Goal: Information Seeking & Learning: Understand process/instructions

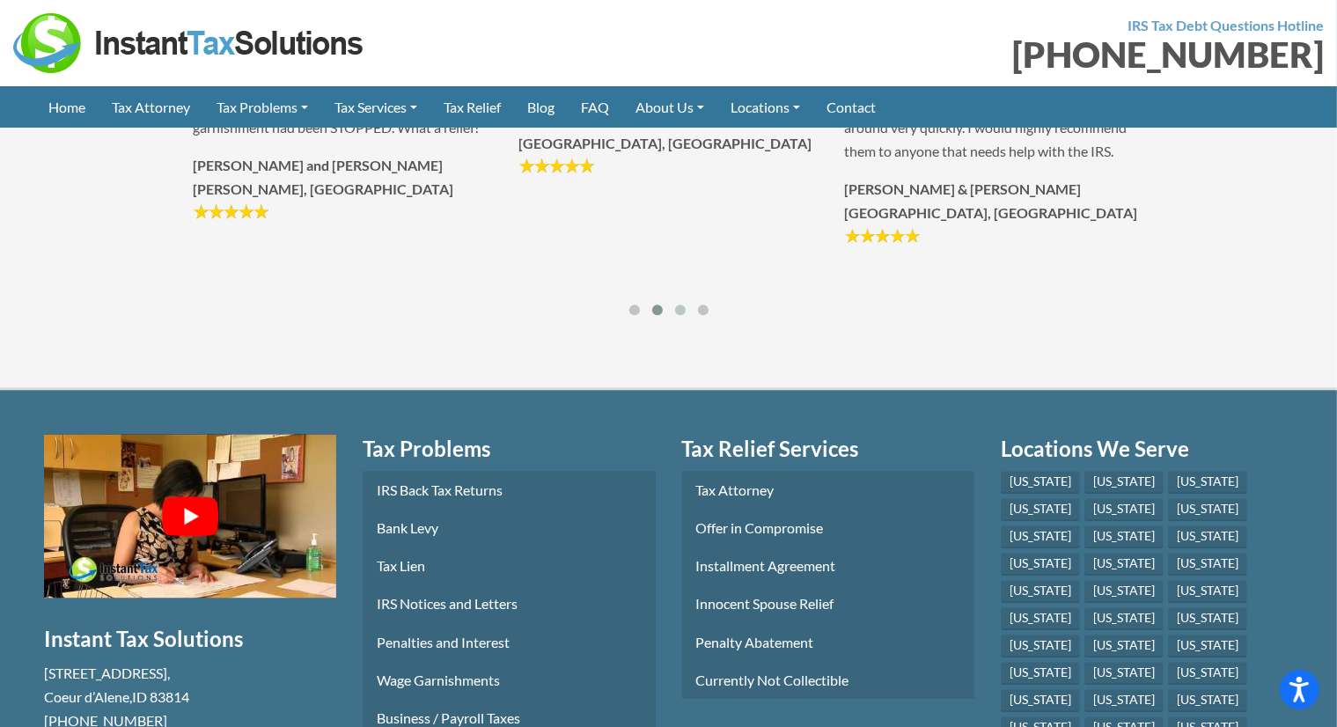
scroll to position [4520, 0]
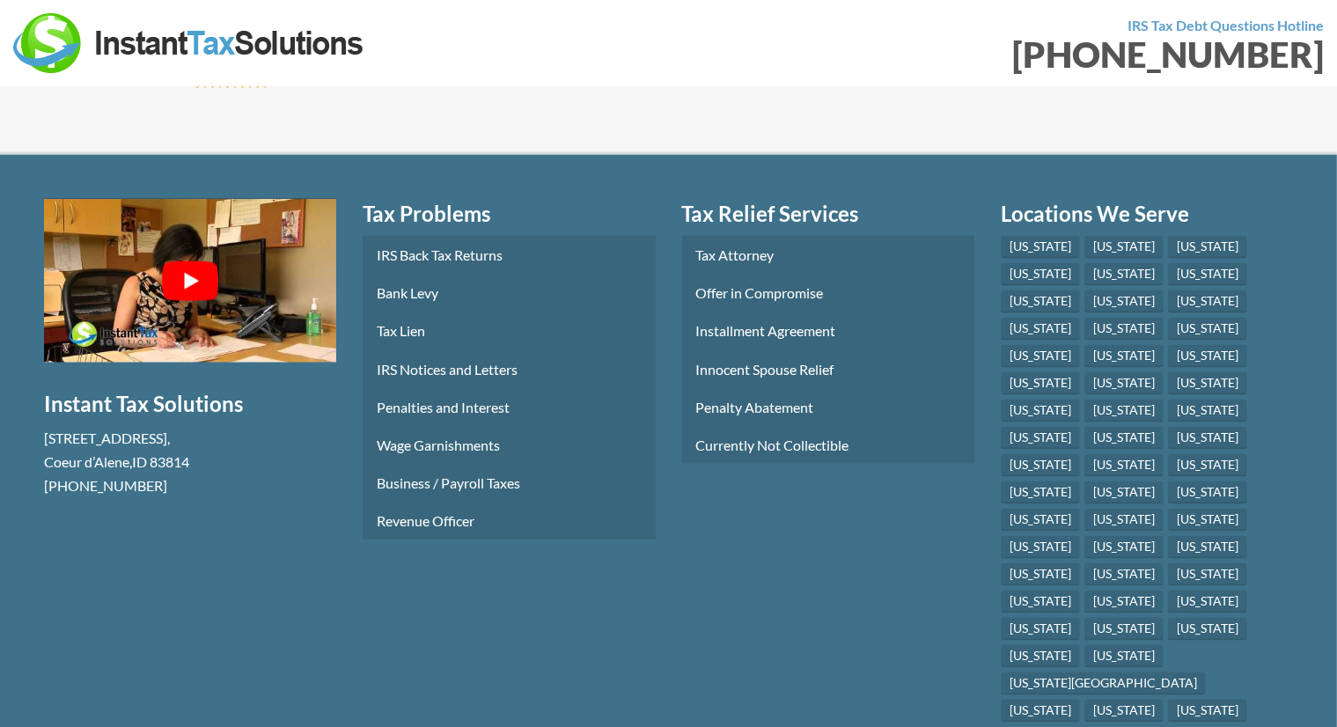
scroll to position [8966, 0]
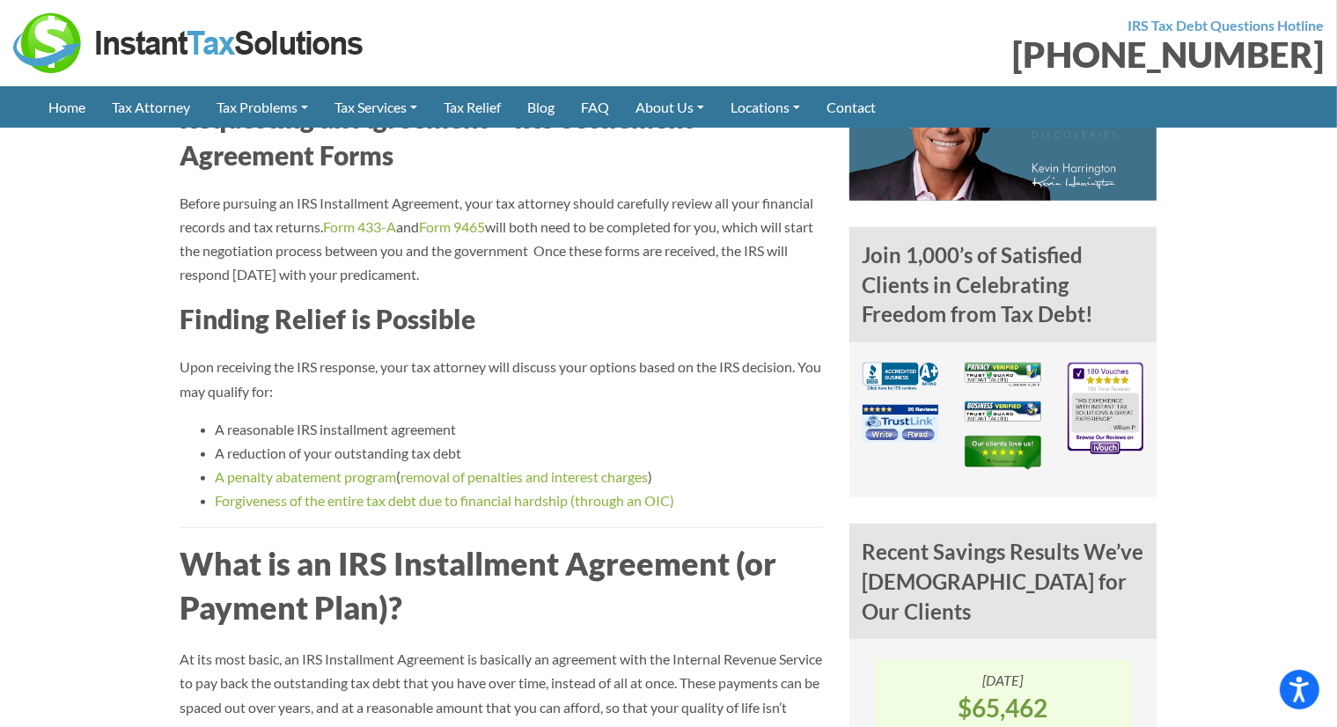
scroll to position [1093, 0]
